Goal: Find specific page/section: Find specific page/section

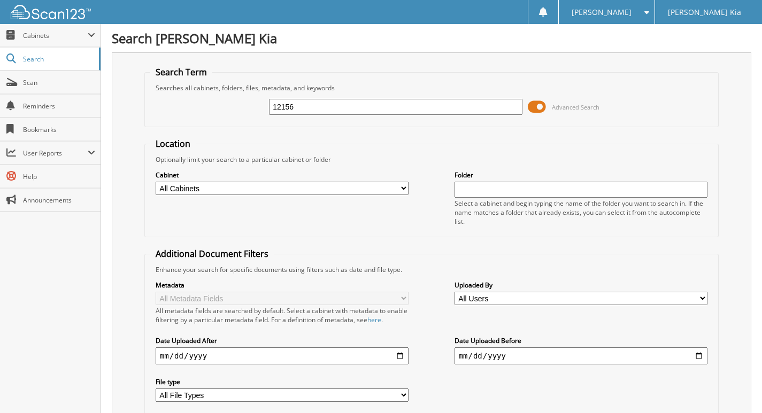
type input "12156"
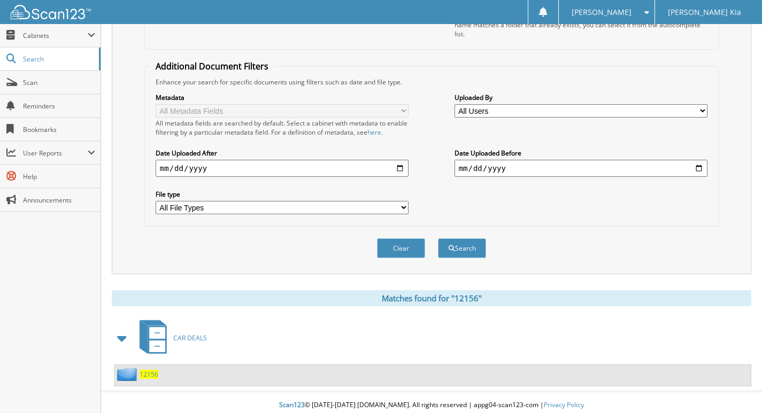
click at [150, 373] on span "12156" at bounding box center [149, 374] width 19 height 9
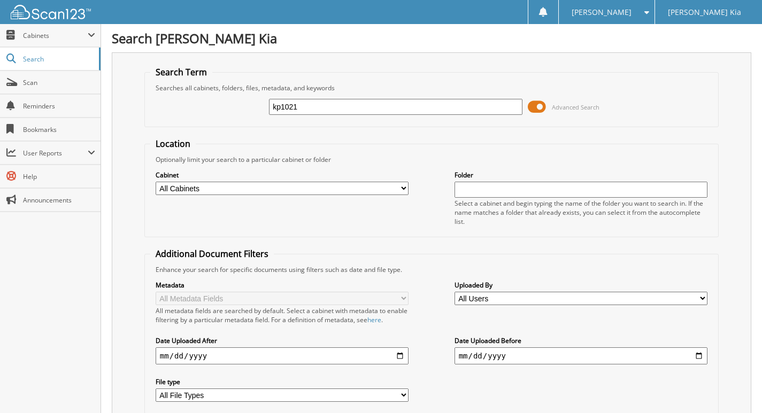
type input "kp1021"
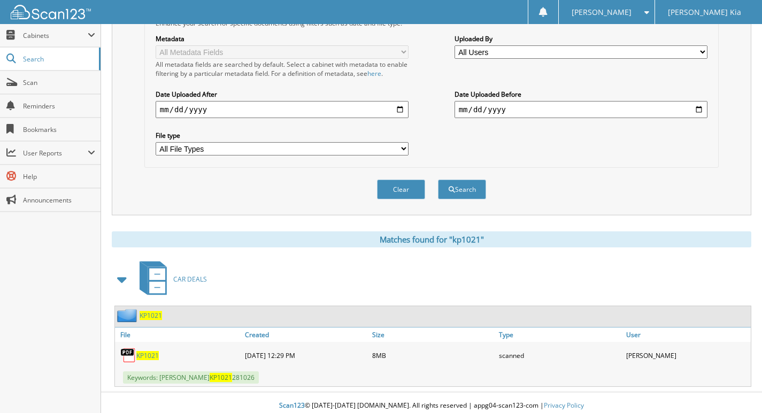
click at [141, 354] on span "KP1021" at bounding box center [147, 355] width 22 height 9
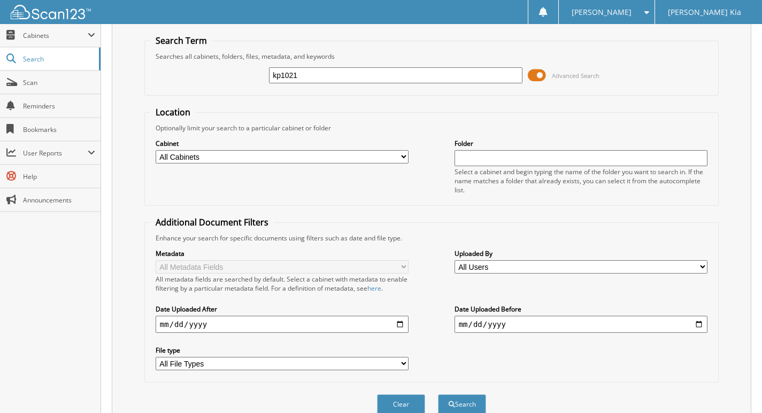
scroll to position [0, 0]
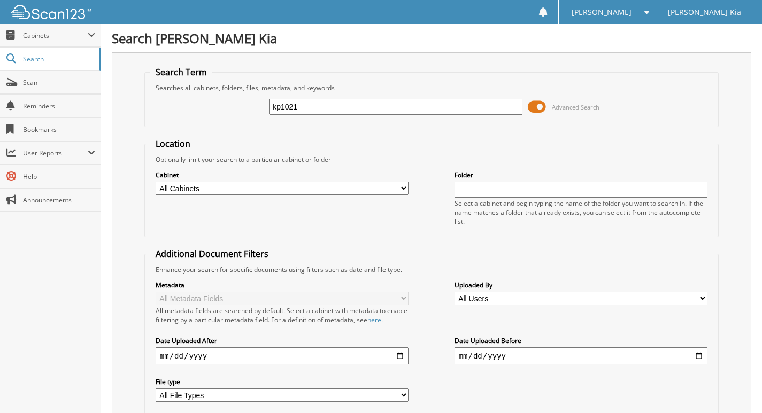
click at [312, 96] on div "kp1021 Advanced Search" at bounding box center [431, 106] width 562 height 29
click at [300, 110] on input "kp1021" at bounding box center [395, 107] width 253 height 16
type input "224846"
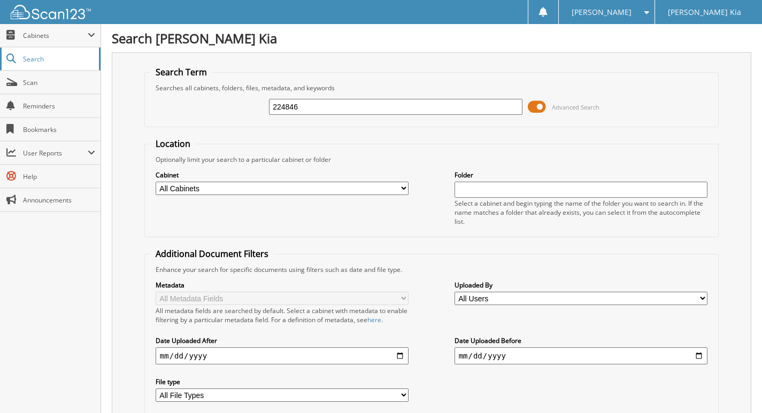
click at [44, 59] on span "Search" at bounding box center [58, 59] width 71 height 9
type input "224846"
click at [306, 110] on input "224846" at bounding box center [395, 107] width 253 height 16
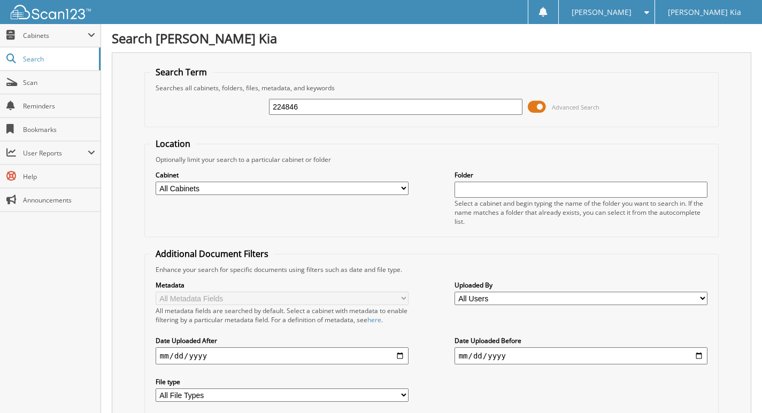
click at [306, 110] on input "224846" at bounding box center [395, 107] width 253 height 16
click at [329, 108] on input "224846" at bounding box center [395, 107] width 253 height 16
type input "12608"
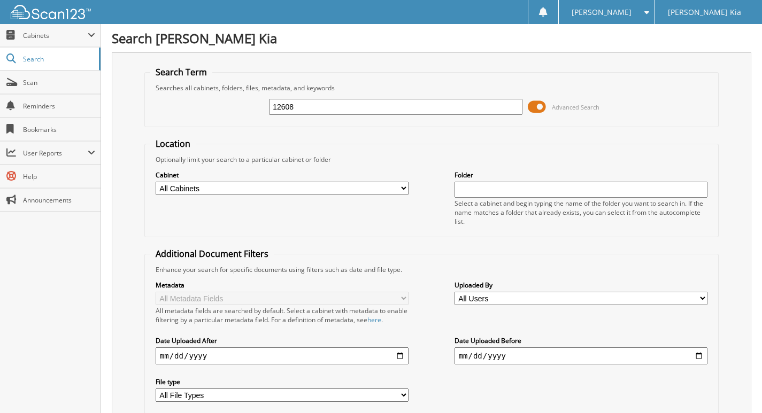
scroll to position [380, 0]
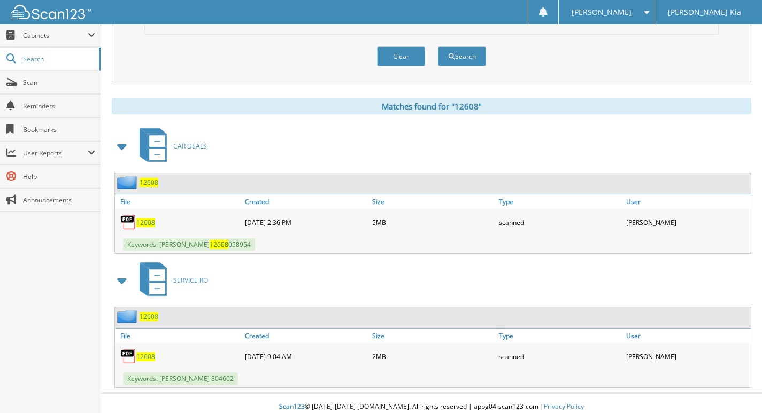
click at [140, 218] on span "12608" at bounding box center [145, 222] width 19 height 9
